Goal: Navigation & Orientation: Find specific page/section

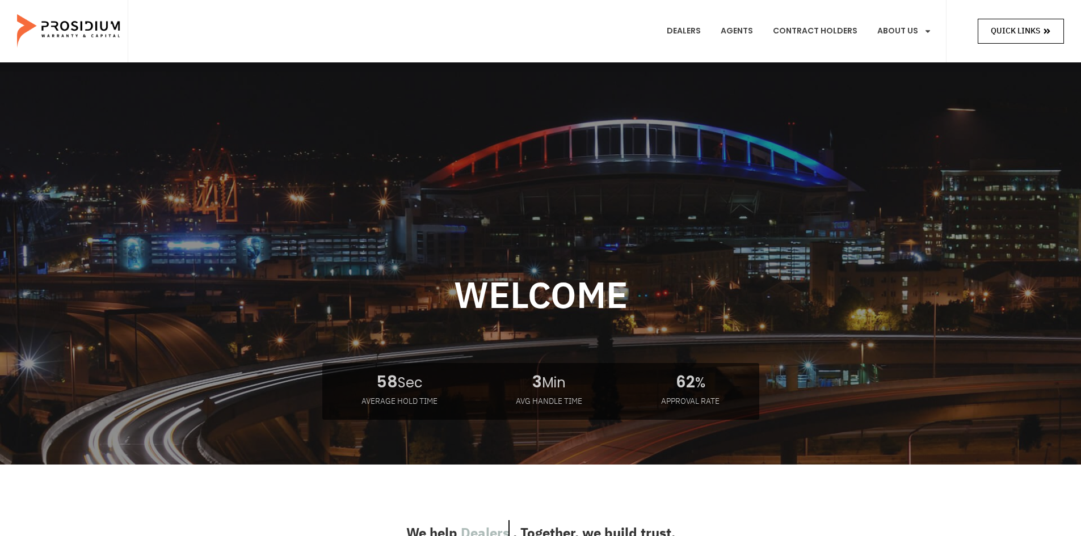
click at [1009, 34] on span "Quick Links" at bounding box center [1015, 31] width 49 height 14
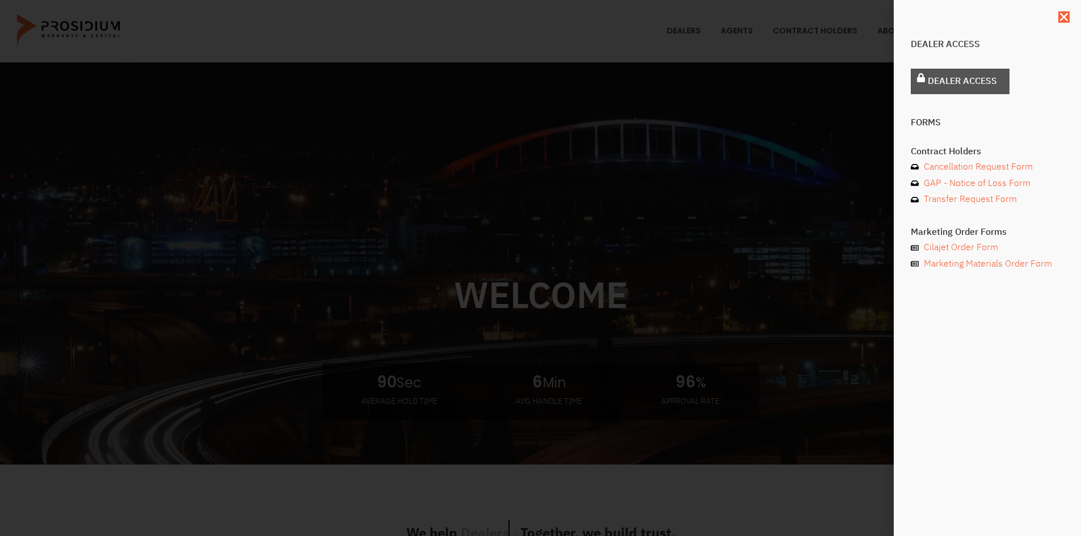
drag, startPoint x: 962, startPoint y: 62, endPoint x: 960, endPoint y: 70, distance: 8.7
click at [962, 62] on div "Dealer Access" at bounding box center [987, 53] width 153 height 26
click at [960, 75] on span "Dealer Access" at bounding box center [962, 81] width 69 height 16
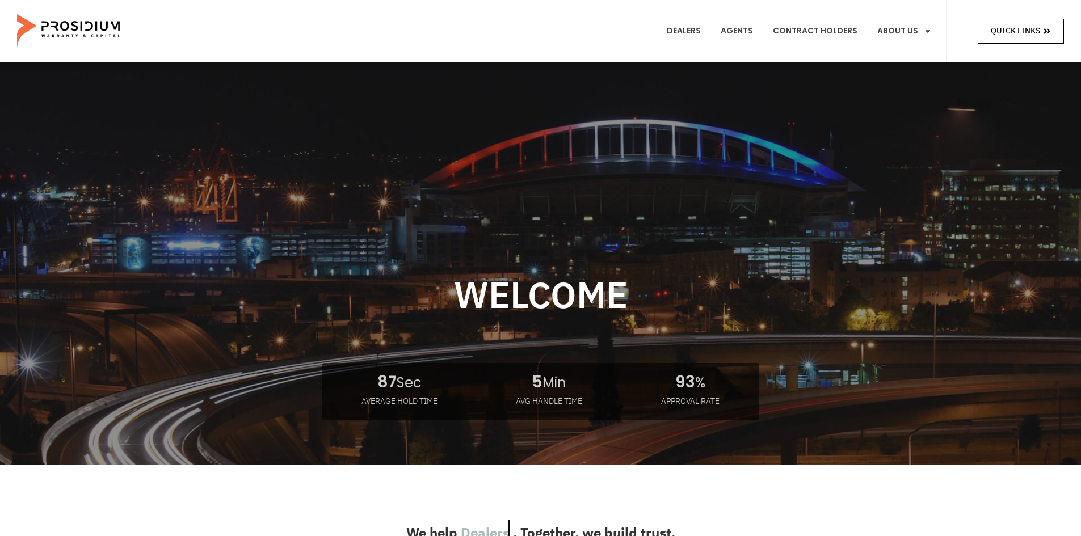
click at [1016, 31] on span "Quick Links" at bounding box center [1015, 31] width 49 height 14
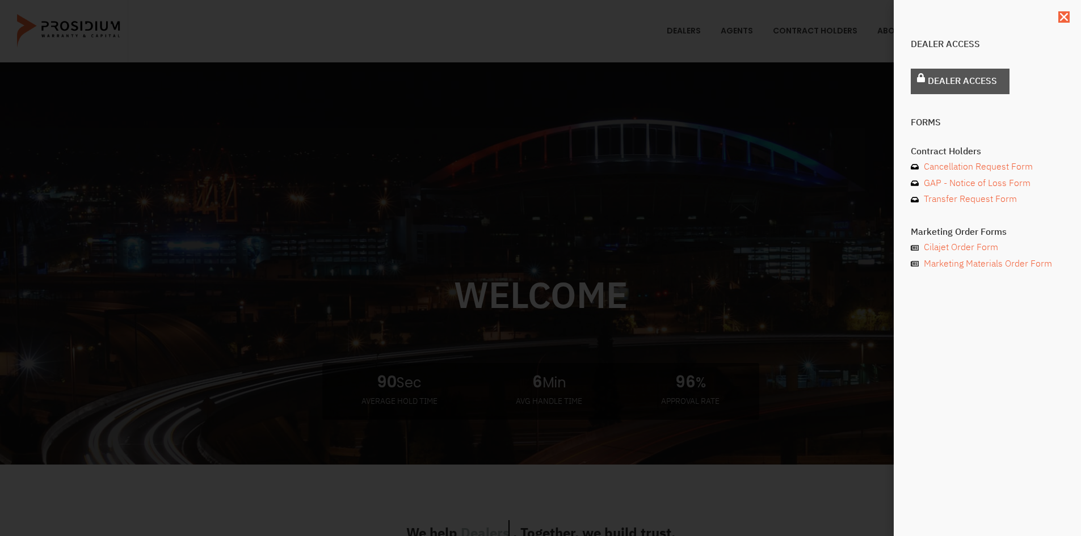
click at [951, 90] on link "Dealer Access" at bounding box center [960, 82] width 99 height 26
